Goal: Find specific page/section: Find specific page/section

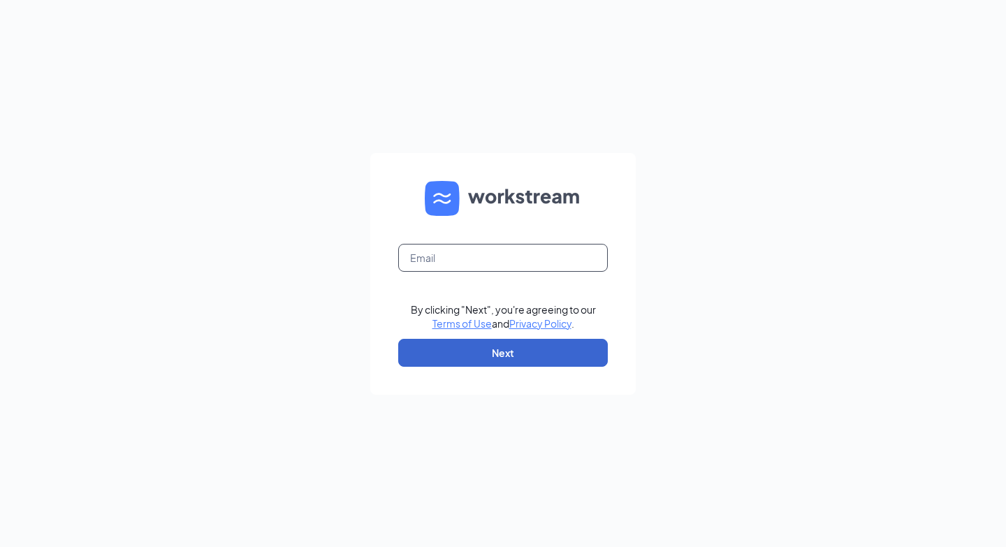
type input "[EMAIL_ADDRESS][DOMAIN_NAME]"
click at [516, 350] on button "Next" at bounding box center [503, 353] width 210 height 28
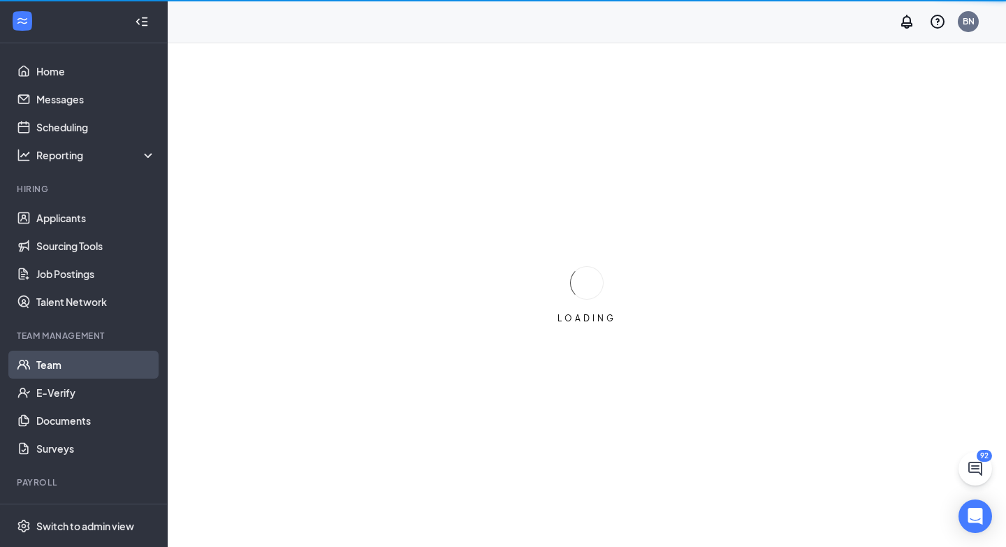
click at [50, 365] on link "Team" at bounding box center [95, 365] width 119 height 28
